Goal: Task Accomplishment & Management: Manage account settings

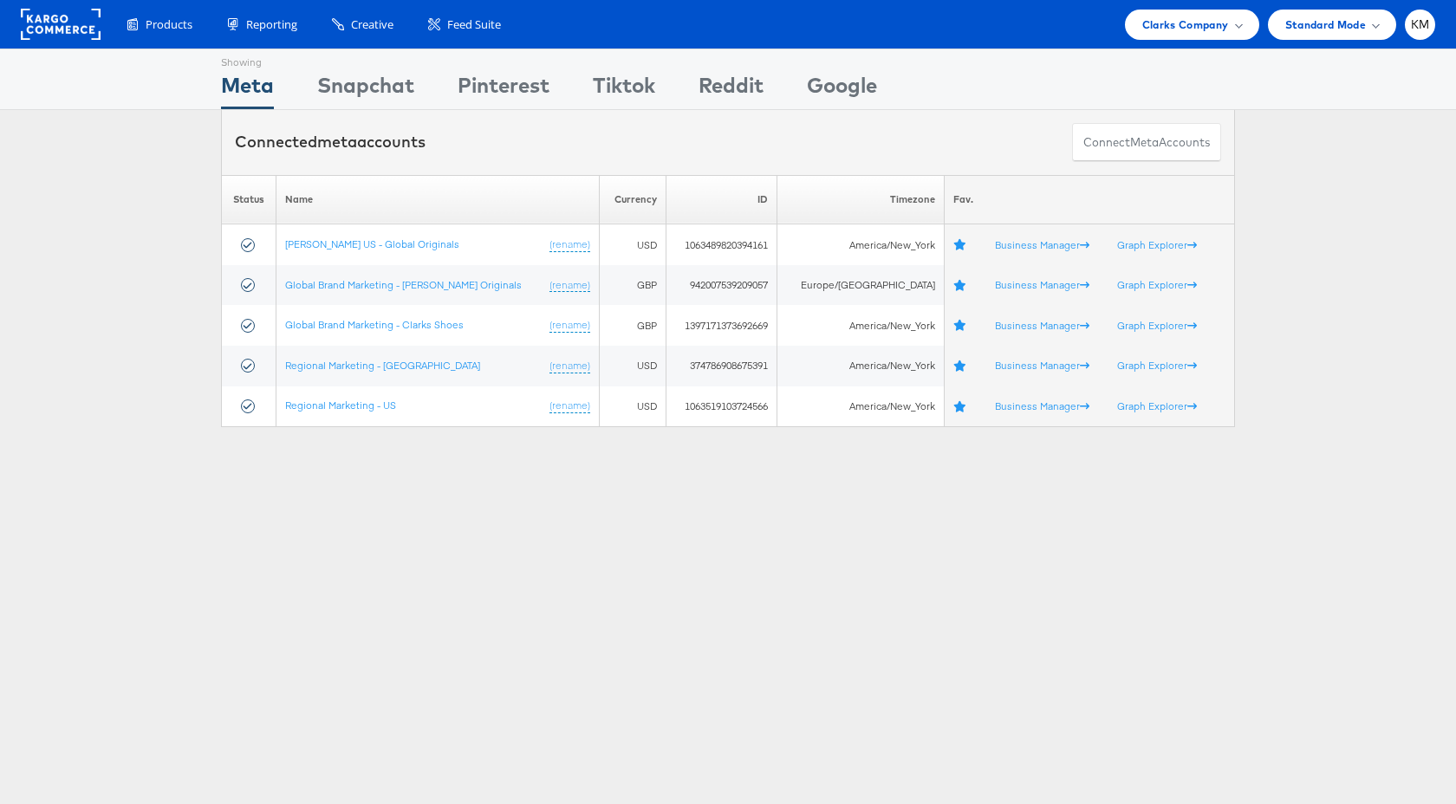
click at [1167, 42] on div "Products Product Catalogs Enhance Your Product Catalog, Map Them to Publishers,…" at bounding box center [728, 24] width 1456 height 49
click at [1167, 22] on span "Clarks Company" at bounding box center [1185, 25] width 87 height 18
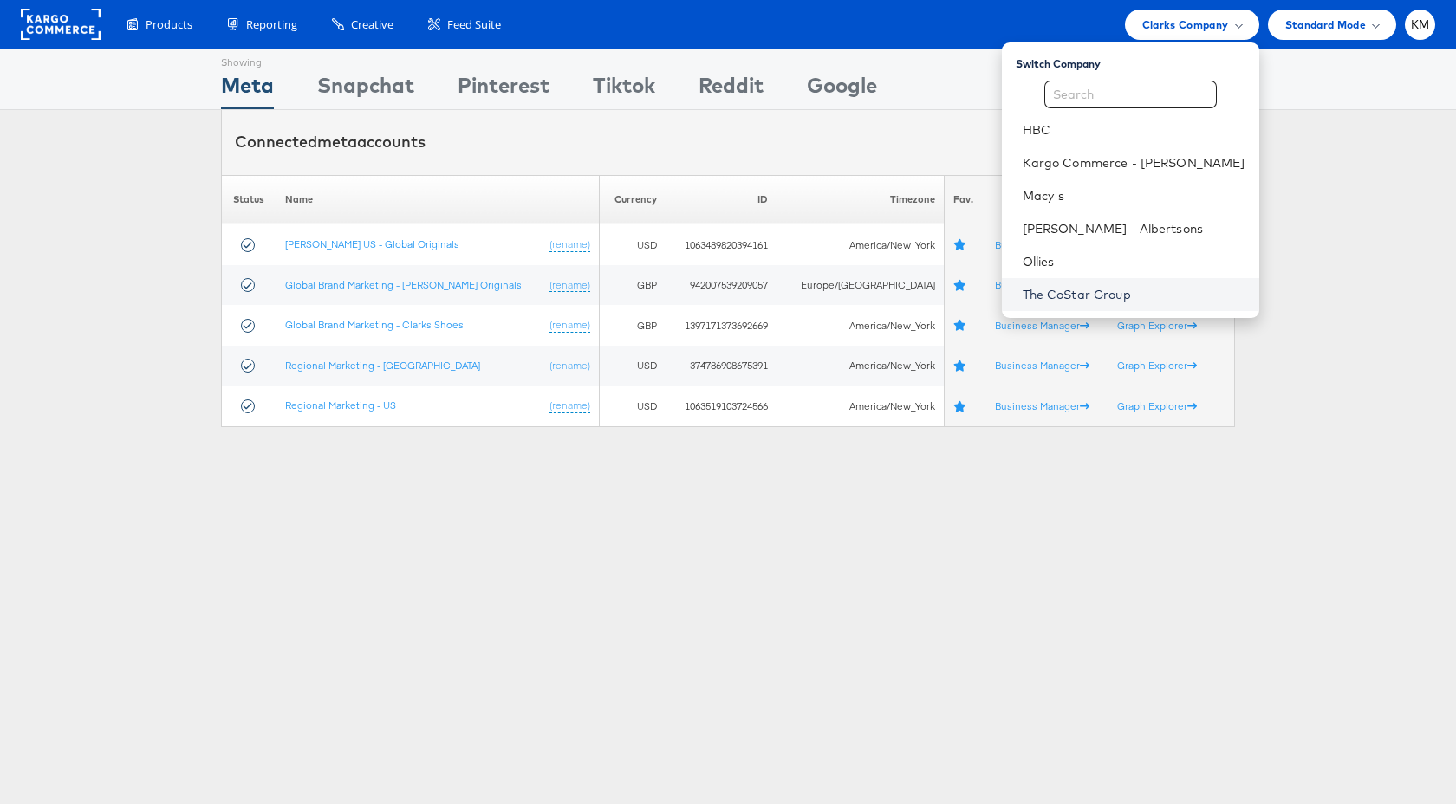
click at [1072, 292] on link "The CoStar Group" at bounding box center [1133, 294] width 223 height 17
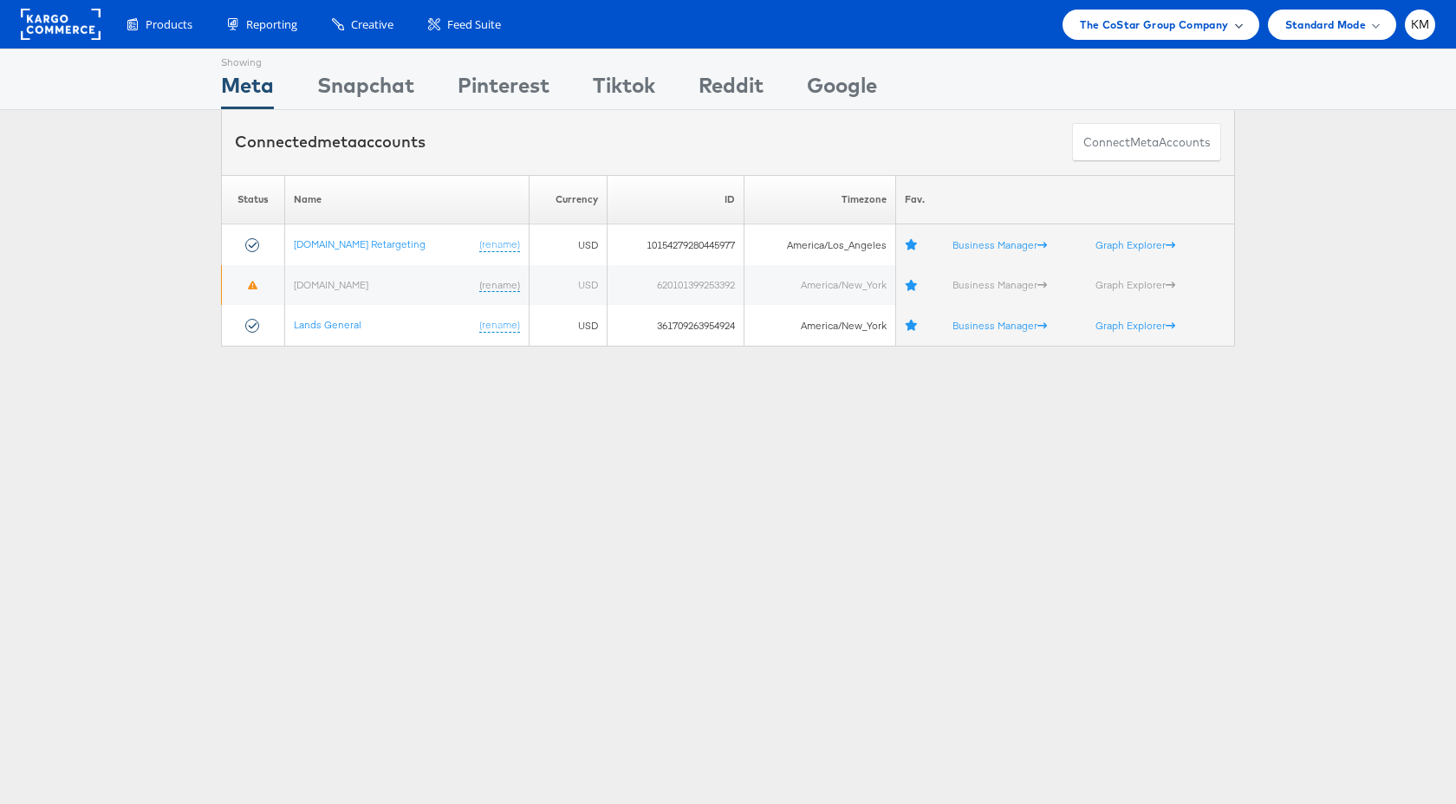
click at [1139, 15] on div "The CoStar Group Company" at bounding box center [1160, 25] width 196 height 30
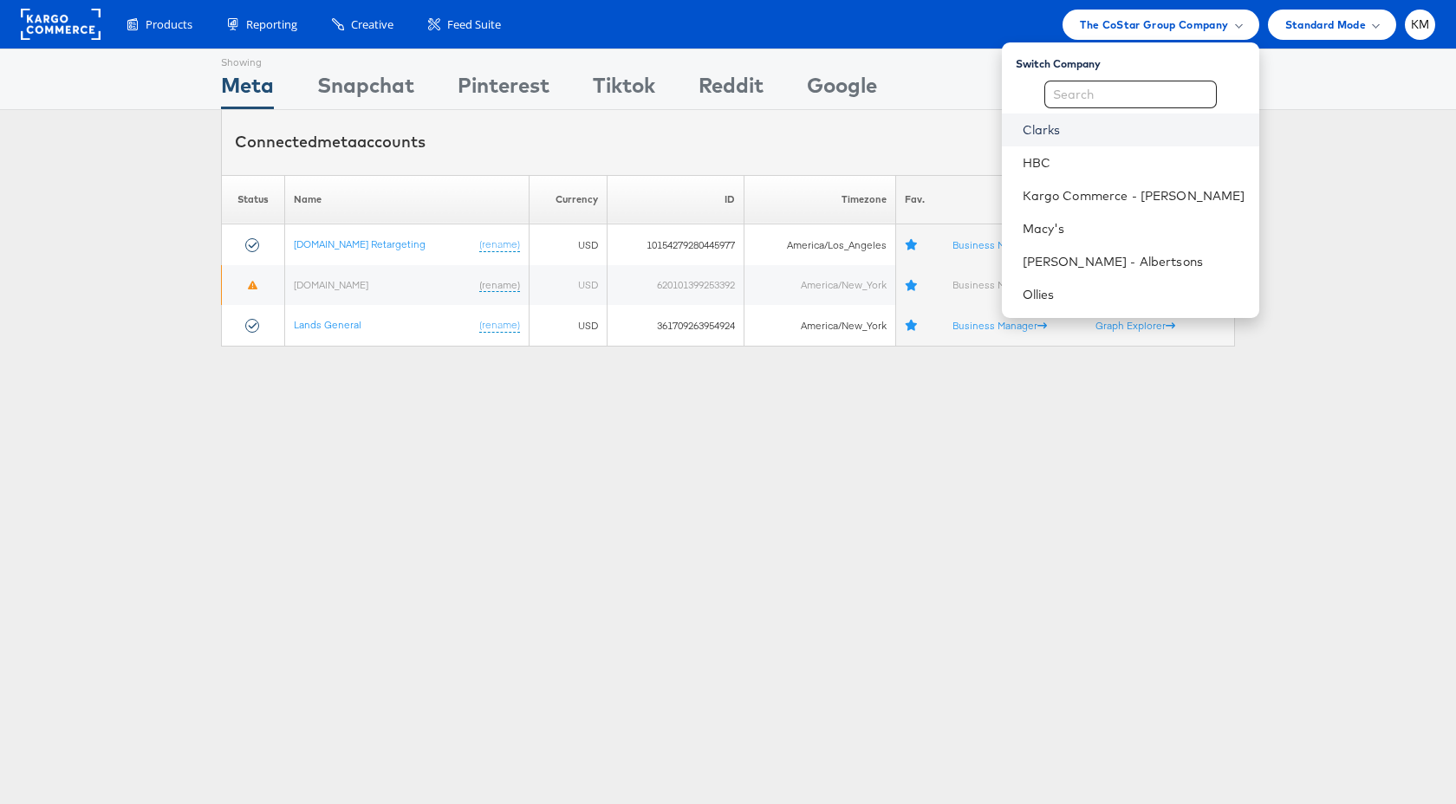
click at [1078, 129] on link "Clarks" at bounding box center [1133, 129] width 223 height 17
